Goal: Transaction & Acquisition: Purchase product/service

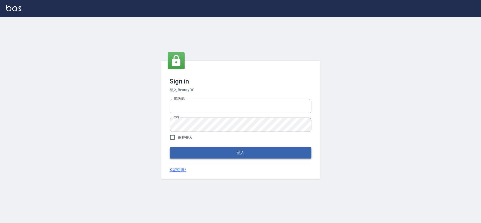
type input "28261007"
click at [211, 149] on button "登入" at bounding box center [241, 152] width 142 height 11
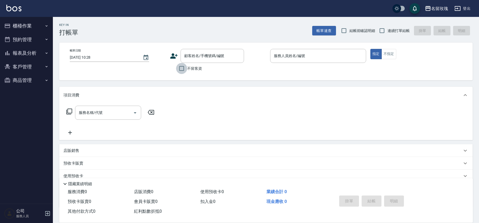
click at [185, 68] on input "不留客資" at bounding box center [181, 68] width 11 height 11
checkbox input "true"
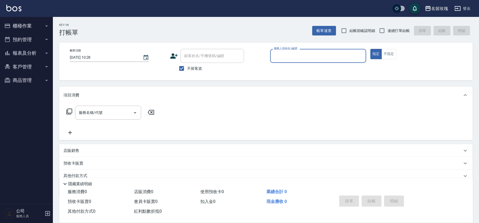
click at [353, 32] on span "結帳前確認明細" at bounding box center [362, 31] width 26 height 6
click at [349, 32] on input "結帳前確認明細" at bounding box center [343, 30] width 11 height 11
checkbox input "true"
click at [380, 29] on input "連續打單結帳" at bounding box center [381, 30] width 11 height 11
checkbox input "true"
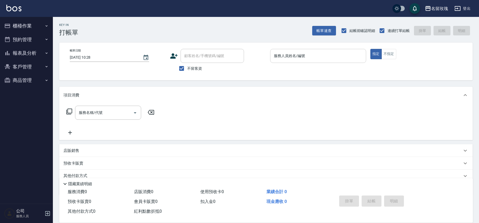
drag, startPoint x: 307, startPoint y: 48, endPoint x: 292, endPoint y: 59, distance: 18.3
click at [306, 48] on div "帳單日期 [DATE] 10:28 顧客姓名/手機號碼/編號 顧客姓名/手機號碼/編號 不留客資 服務人員姓名/編號 服務人員姓名/編號 指定 不指定" at bounding box center [265, 62] width 413 height 38
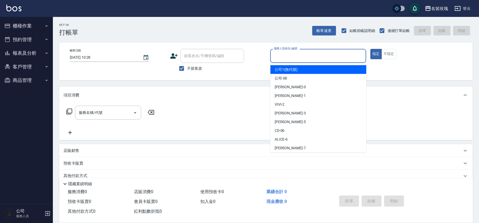
click at [292, 59] on input "服務人員姓名/編號" at bounding box center [317, 55] width 91 height 9
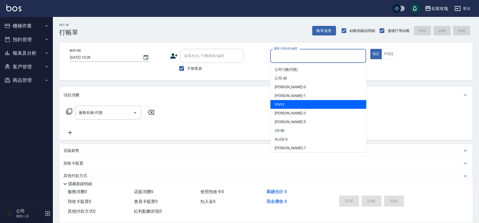
click at [277, 107] on span "VIVI -2" at bounding box center [279, 105] width 10 height 6
type input "VIVI-2"
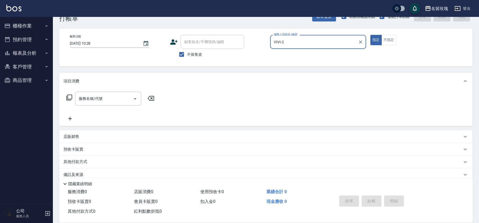
scroll to position [22, 0]
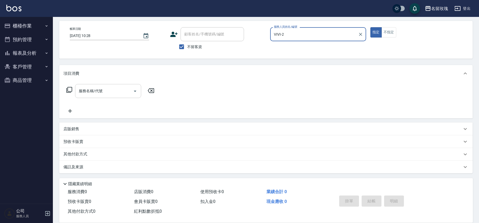
click at [96, 96] on div "服務名稱/代號" at bounding box center [108, 91] width 66 height 14
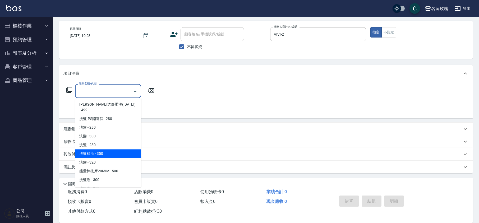
click at [99, 149] on span "洗髮精油 - 350" at bounding box center [108, 153] width 66 height 9
type input "洗髮精油(206)"
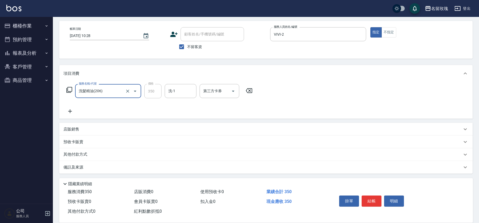
click at [185, 92] on input "洗-1" at bounding box center [180, 90] width 27 height 9
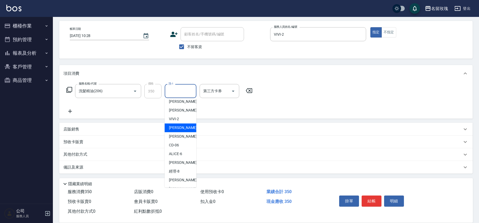
scroll to position [104, 0]
drag, startPoint x: 175, startPoint y: 118, endPoint x: 212, endPoint y: 143, distance: 45.4
click at [175, 118] on span "湘芸 -17" at bounding box center [175, 120] width 13 height 6
type input "湘芸-17"
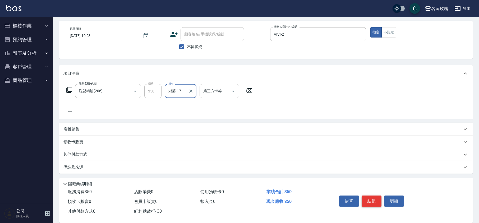
click at [368, 198] on button "結帳" at bounding box center [371, 200] width 20 height 11
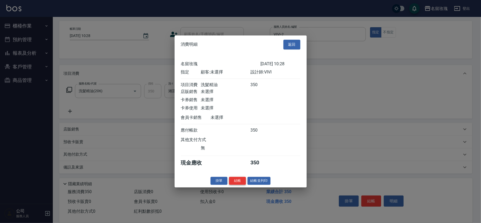
click at [234, 185] on button "結帳" at bounding box center [237, 181] width 17 height 8
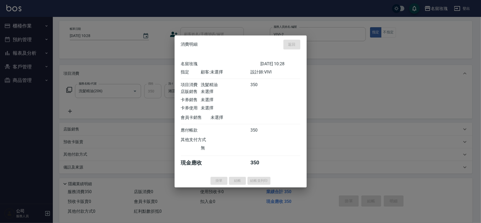
type input "[DATE] 10:29"
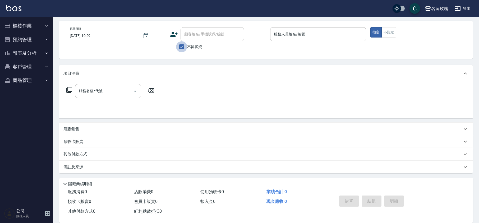
drag, startPoint x: 181, startPoint y: 46, endPoint x: 194, endPoint y: 31, distance: 20.2
click at [181, 46] on input "不留客資" at bounding box center [181, 46] width 11 height 11
checkbox input "false"
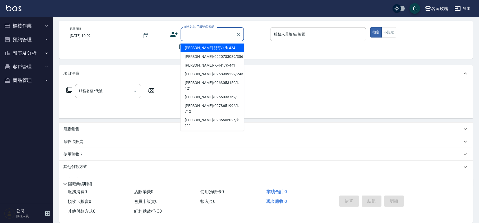
click at [195, 31] on div "顧客姓名/手機號碼/編號 顧客姓名/手機號碼/編號" at bounding box center [211, 34] width 63 height 14
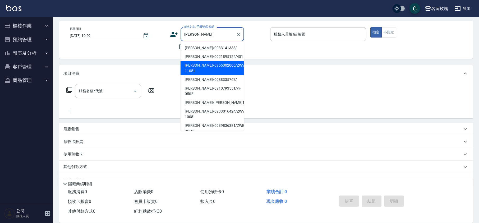
click at [207, 67] on li "[PERSON_NAME]/0955302006/ZWVI-11051" at bounding box center [211, 68] width 63 height 14
type input "[PERSON_NAME]/0955302006/ZWVI-11051"
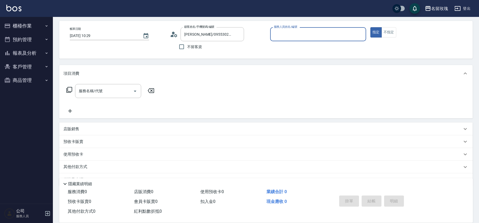
type input "VIVI-2"
click at [74, 150] on div "使用預收卡 x16" at bounding box center [265, 155] width 413 height 14
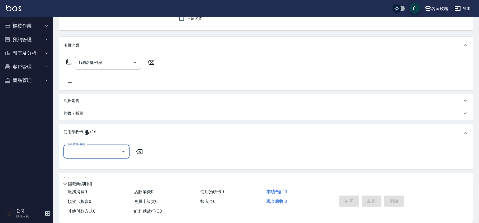
scroll to position [75, 0]
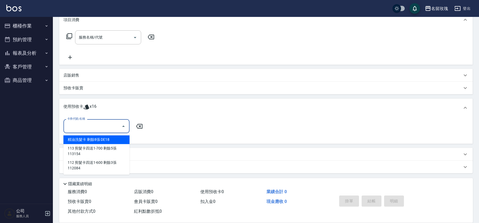
click at [82, 126] on input "卡券代號/名稱" at bounding box center [92, 126] width 53 height 9
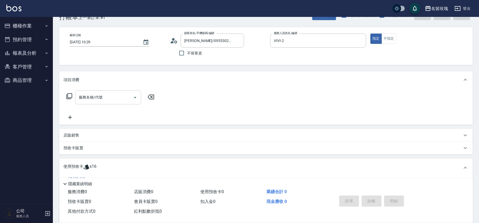
scroll to position [0, 0]
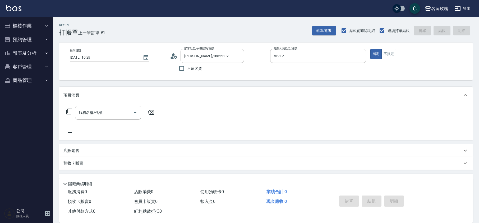
click at [170, 54] on icon at bounding box center [174, 56] width 8 height 8
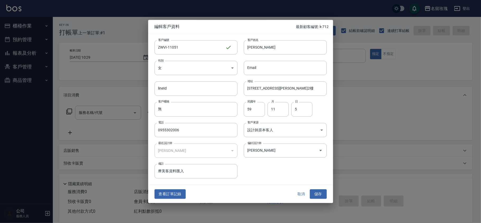
click at [305, 195] on button "取消" at bounding box center [301, 194] width 17 height 10
